Goal: Transaction & Acquisition: Subscribe to service/newsletter

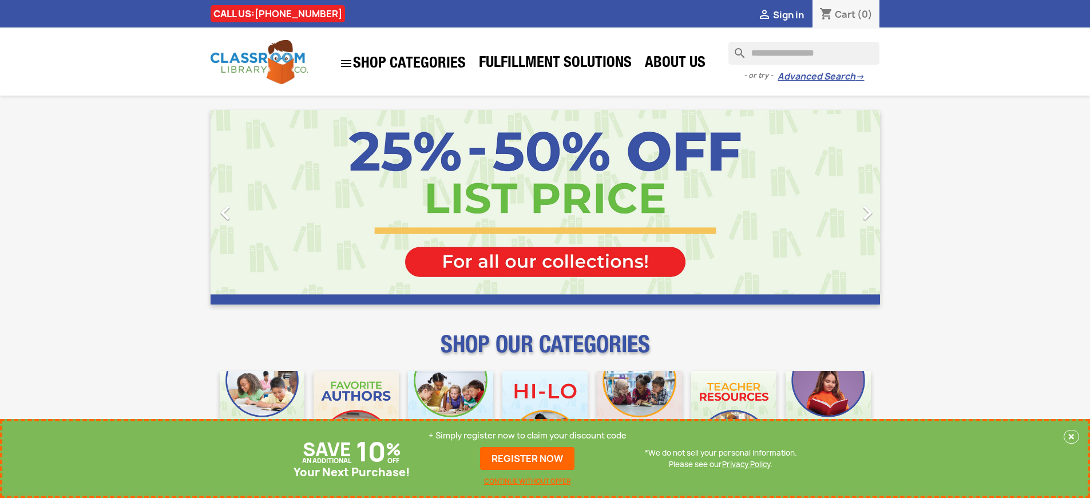
click at [528, 435] on p "+ Simply register now to claim your discount code" at bounding box center [528, 435] width 198 height 11
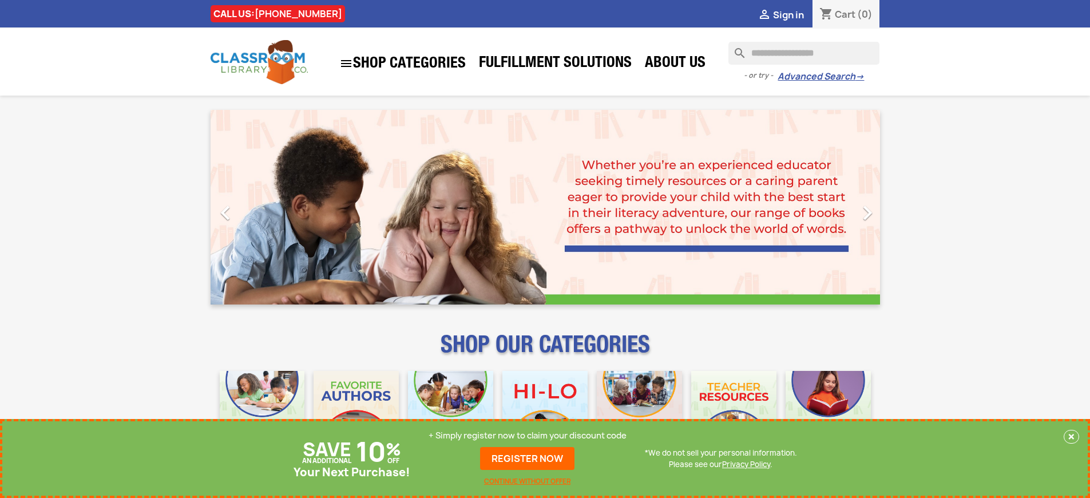
click at [528, 435] on p "+ Simply register now to claim your discount code" at bounding box center [528, 435] width 198 height 11
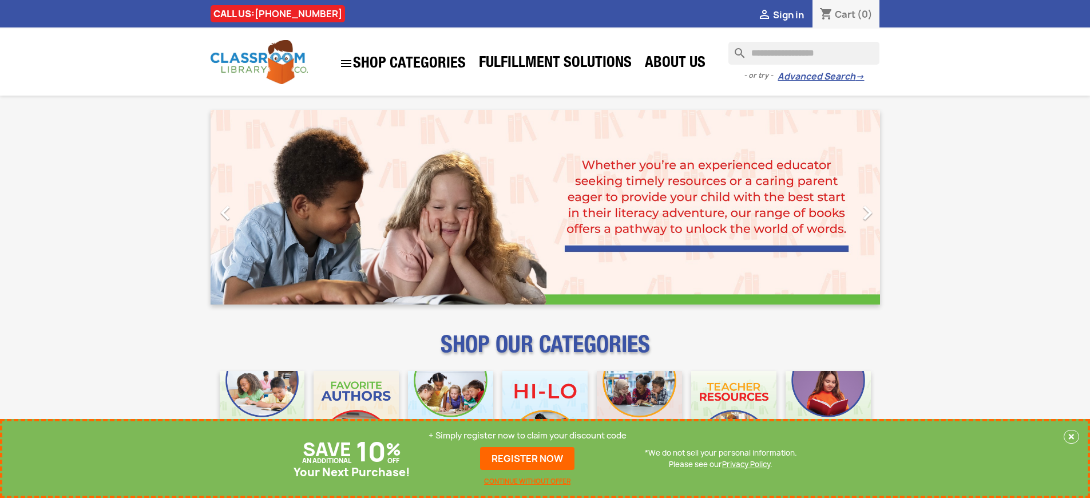
click at [528, 435] on p "+ Simply register now to claim your discount code" at bounding box center [528, 435] width 198 height 11
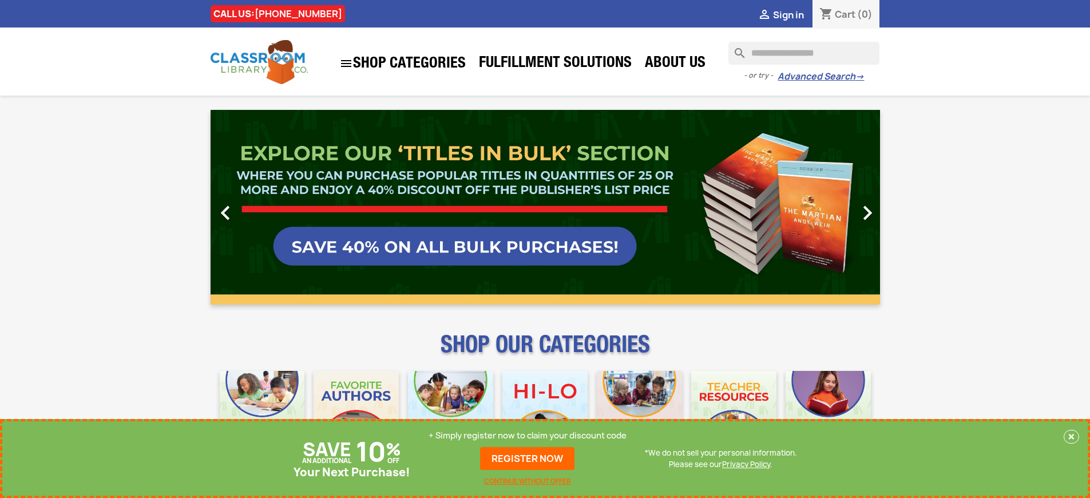
click at [528, 435] on p "+ Simply register now to claim your discount code" at bounding box center [528, 435] width 198 height 11
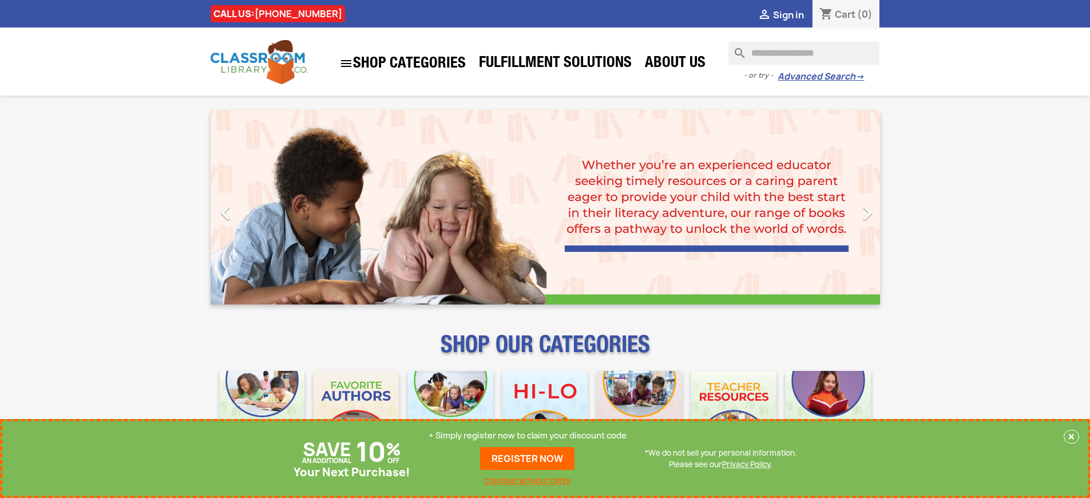
click at [528, 435] on p "+ Simply register now to claim your discount code" at bounding box center [528, 435] width 198 height 11
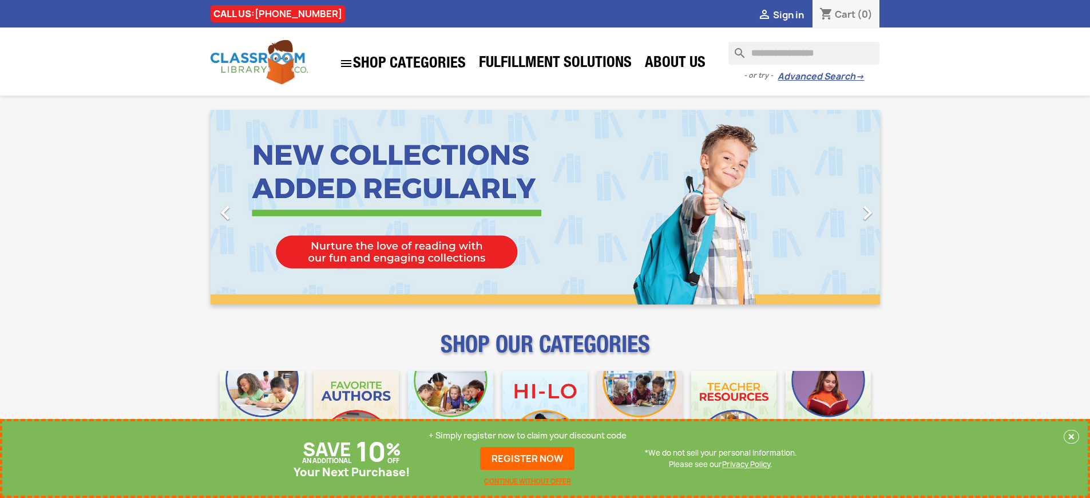
click at [528, 435] on p "+ Simply register now to claim your discount code" at bounding box center [528, 435] width 198 height 11
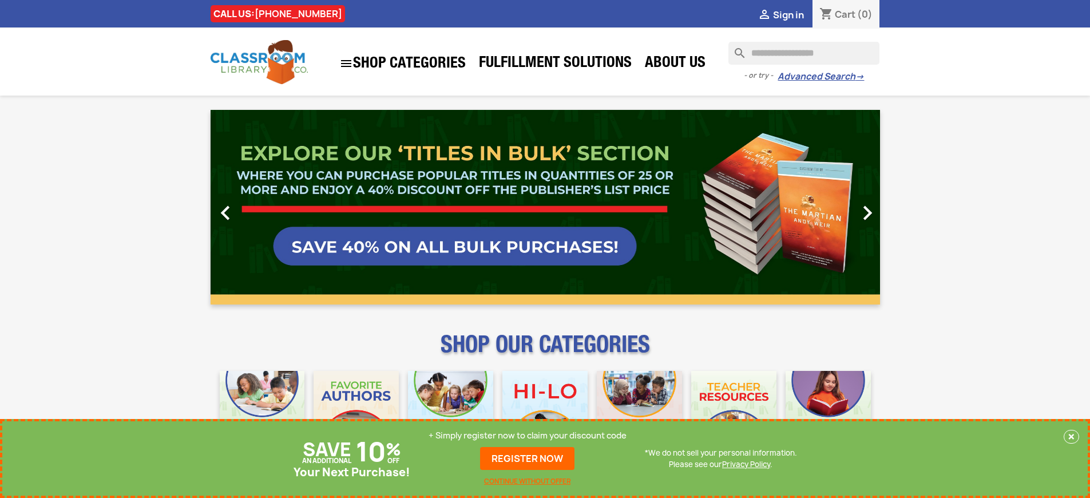
click at [528, 435] on p "+ Simply register now to claim your discount code" at bounding box center [528, 435] width 198 height 11
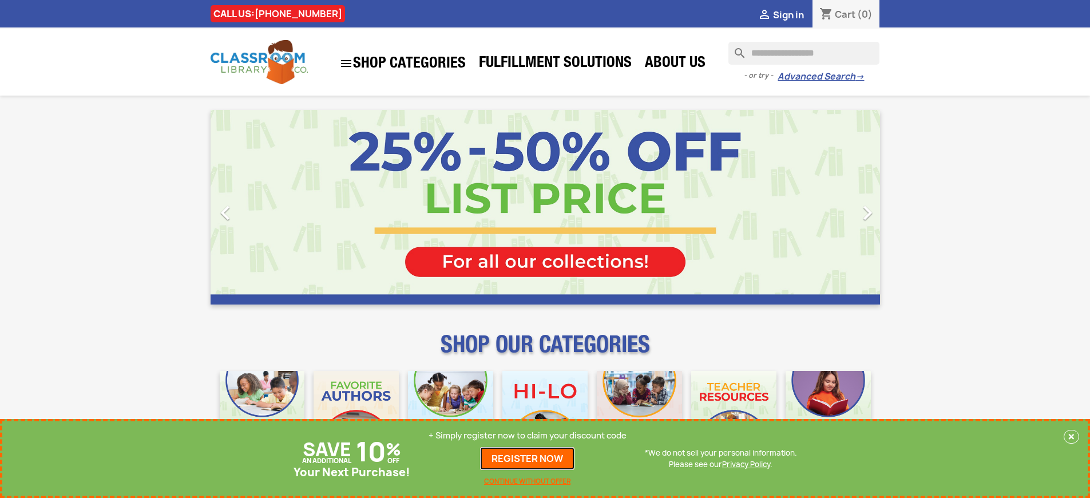
click at [528, 458] on link "REGISTER NOW" at bounding box center [527, 458] width 94 height 23
